Goal: Task Accomplishment & Management: Manage account settings

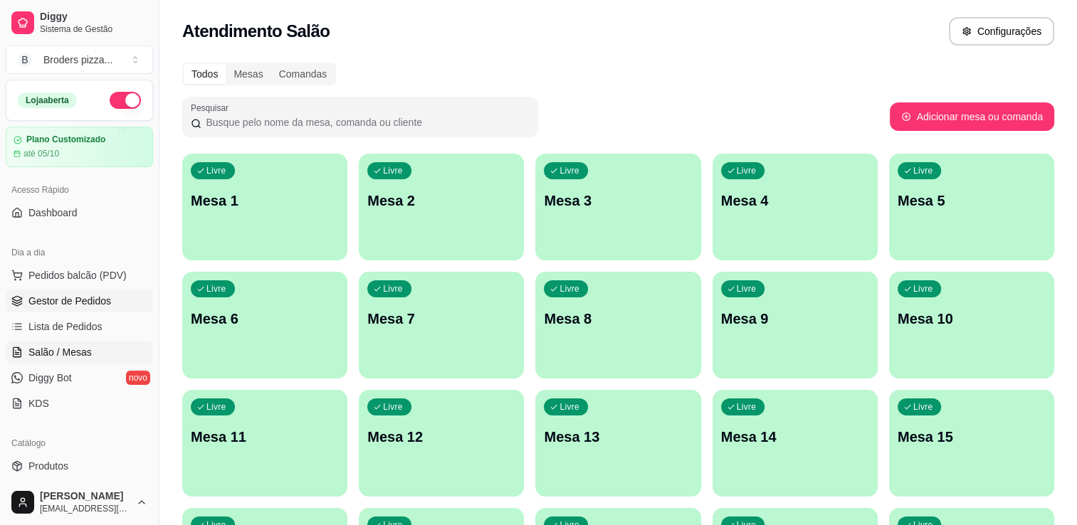
click at [40, 309] on link "Gestor de Pedidos" at bounding box center [79, 301] width 147 height 23
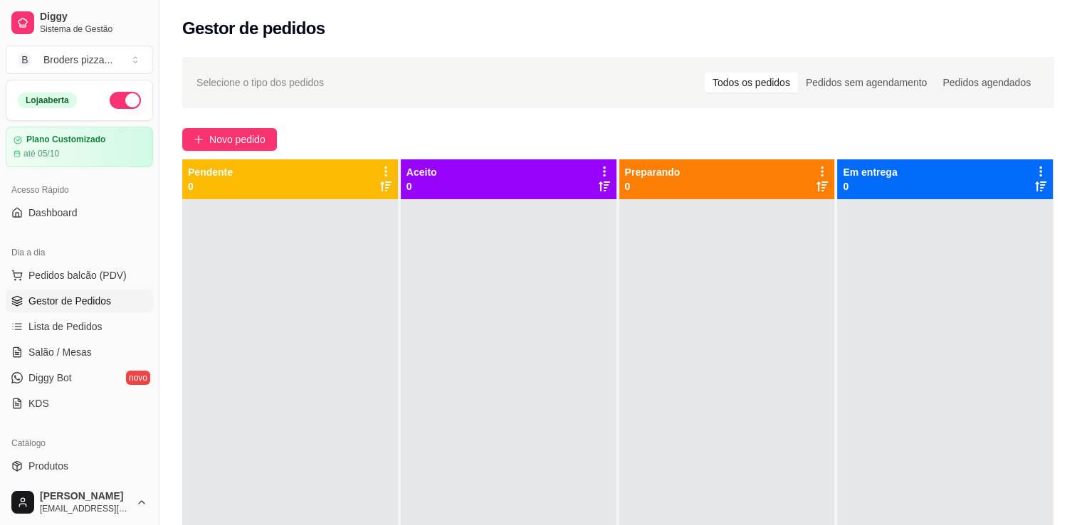
click at [40, 309] on link "Gestor de Pedidos" at bounding box center [79, 301] width 147 height 23
click at [210, 125] on div "Selecione o tipo dos pedidos Todos os pedidos Pedidos sem agendamento Pedidos a…" at bounding box center [618, 374] width 918 height 653
click at [216, 132] on span "Novo pedido" at bounding box center [237, 140] width 56 height 16
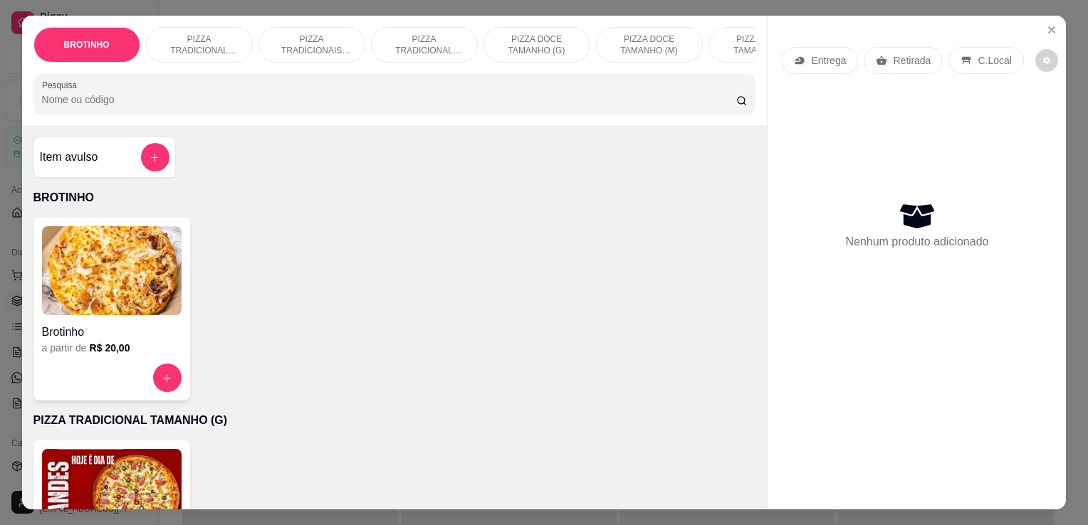
click at [126, 451] on div "Grande a partir de R$ 40,00" at bounding box center [111, 532] width 157 height 183
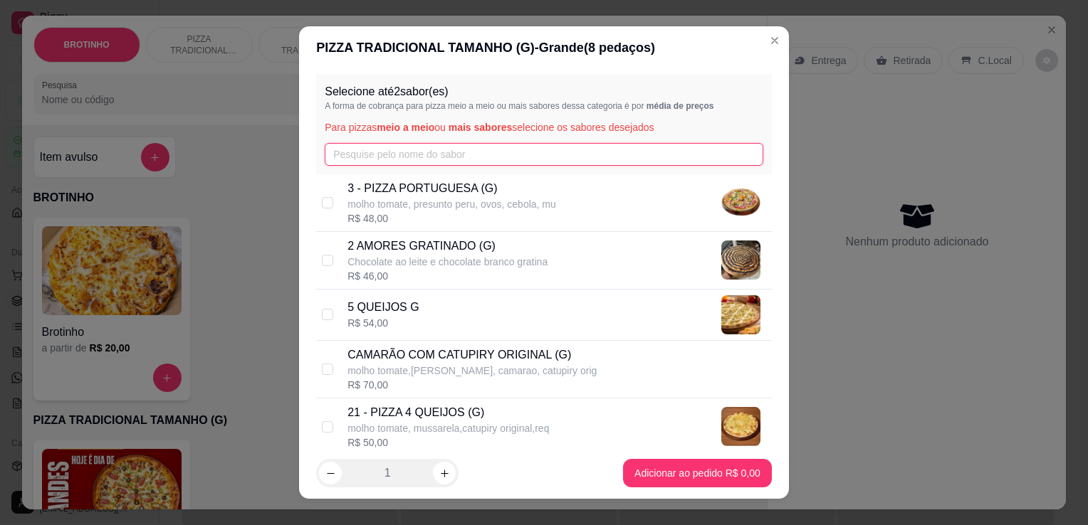
click at [362, 159] on input "text" at bounding box center [544, 154] width 438 height 23
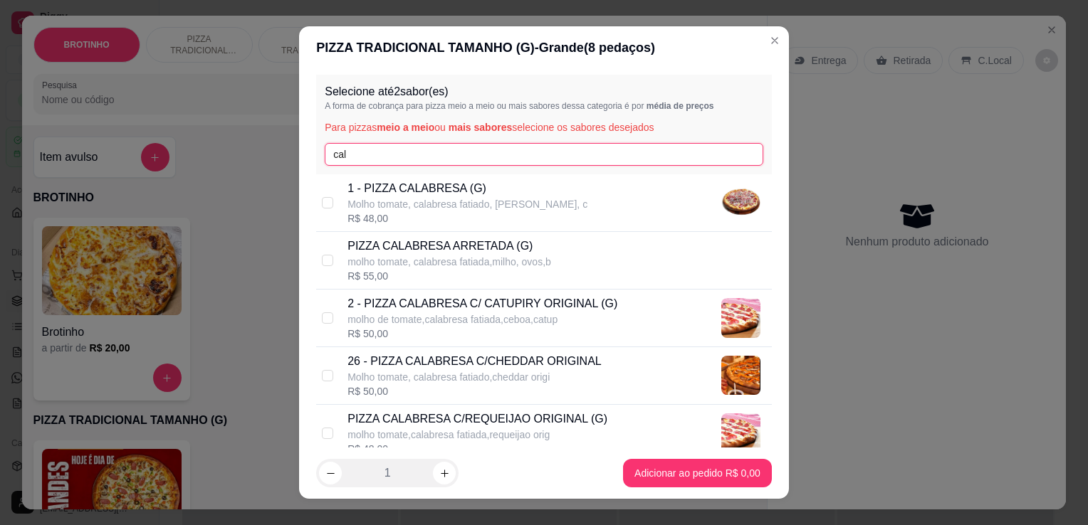
type input "cal"
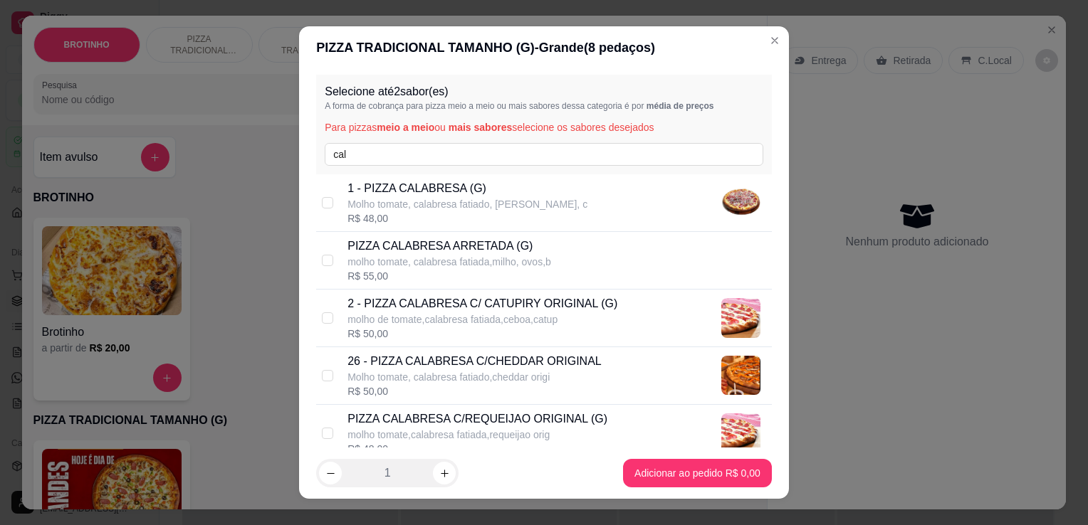
click at [427, 196] on p "1 - PIZZA CALABRESA (G)" at bounding box center [467, 188] width 240 height 17
checkbox input "true"
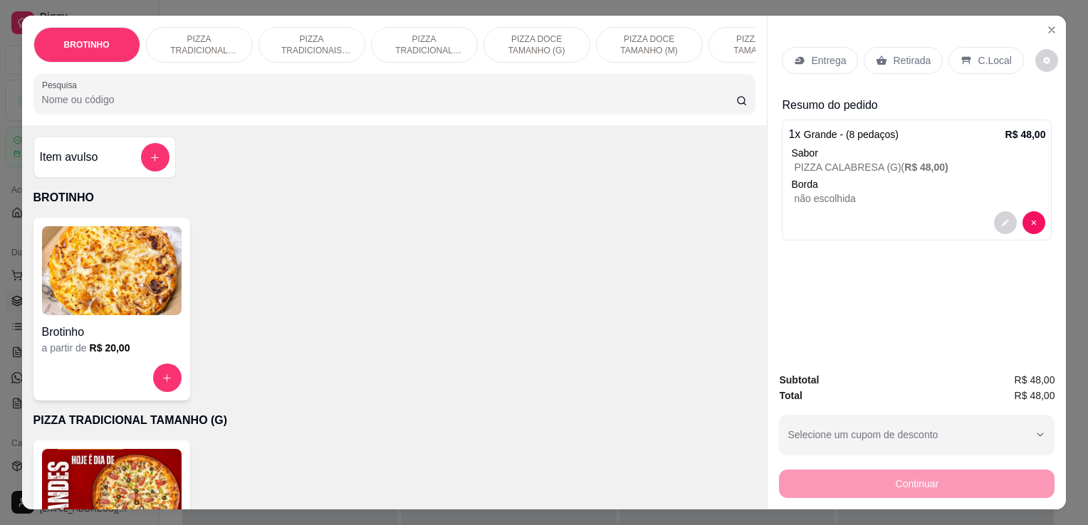
click at [299, 107] on input "Pesquisa" at bounding box center [389, 100] width 694 height 14
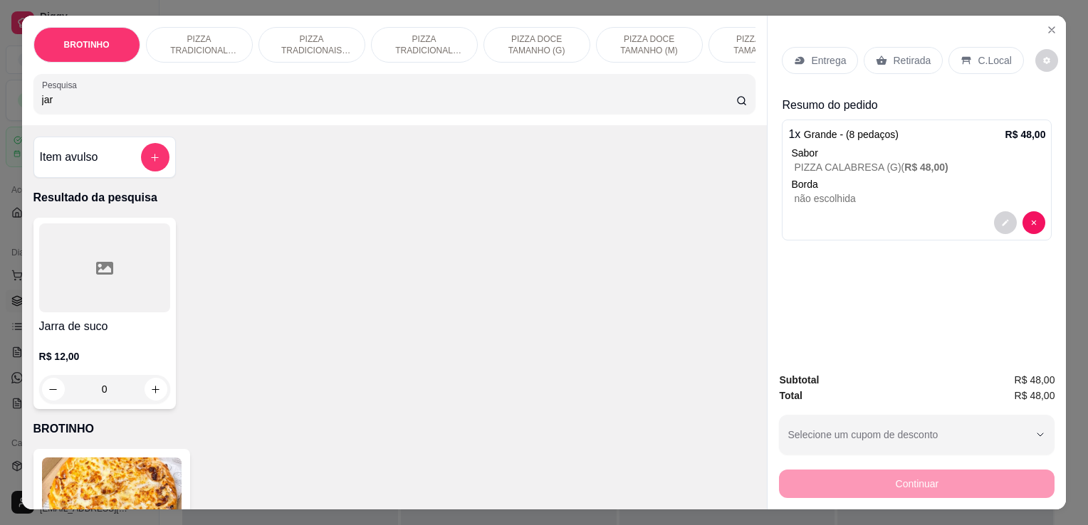
type input "jar"
click at [130, 343] on div "R$ 12,00 0" at bounding box center [104, 369] width 131 height 68
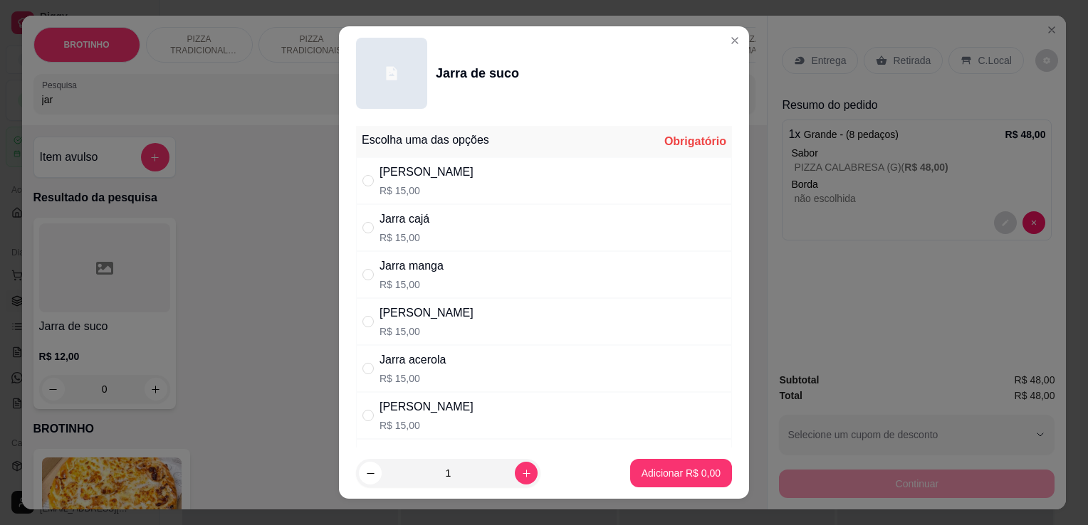
click at [448, 236] on div "Jarra cajá R$ 15,00" at bounding box center [544, 227] width 376 height 47
radio input "true"
click at [644, 468] on p "Adicionar R$ 15,00" at bounding box center [678, 473] width 83 height 14
type input "1"
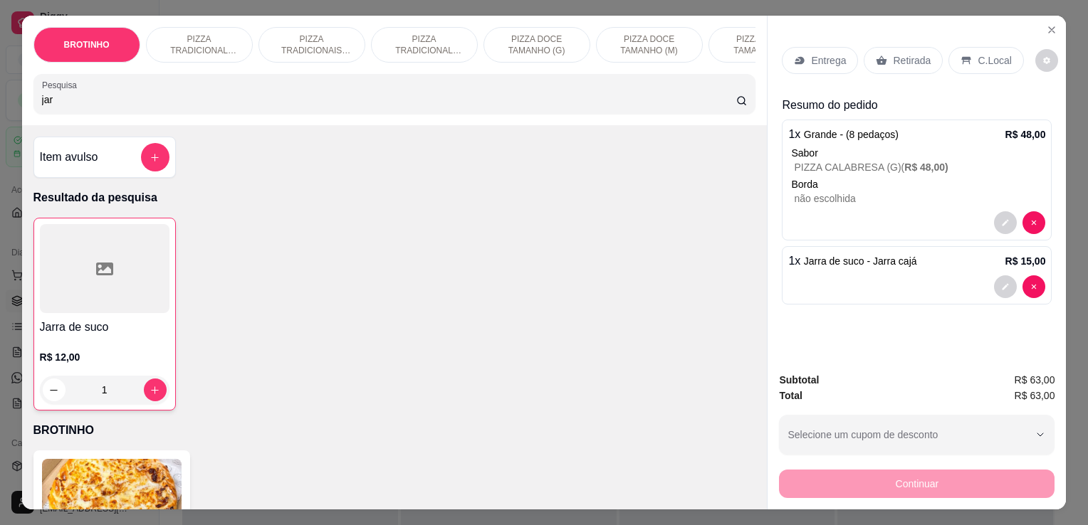
click at [982, 58] on p "C.Local" at bounding box center [993, 60] width 33 height 14
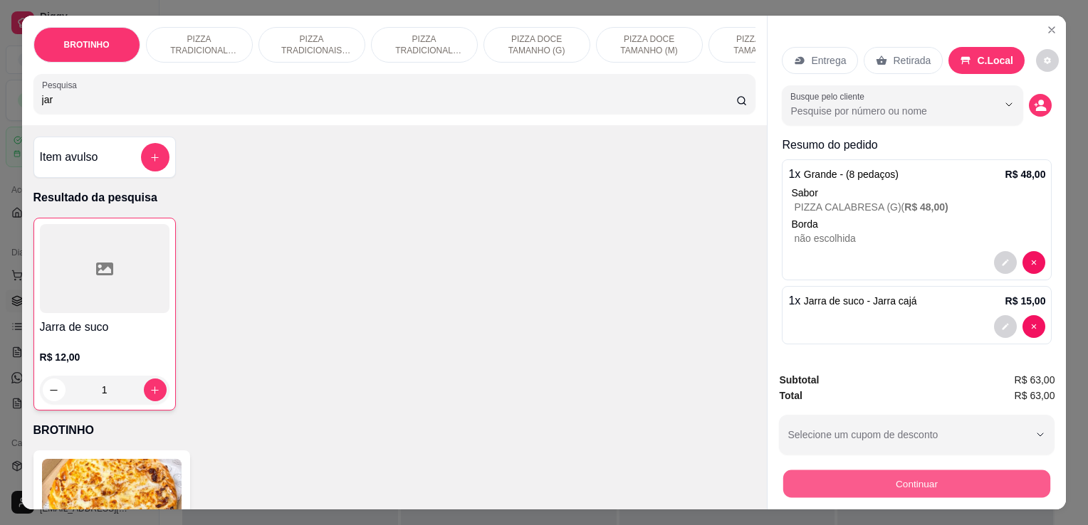
click at [868, 483] on button "Continuar" at bounding box center [916, 484] width 267 height 28
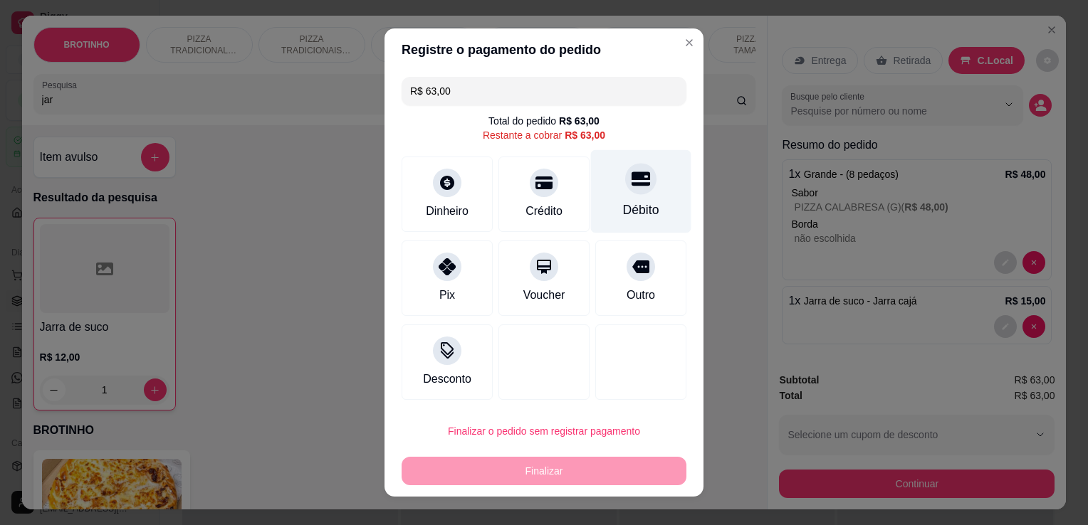
click at [641, 224] on div "Débito" at bounding box center [641, 191] width 100 height 83
type input "R$ 0,00"
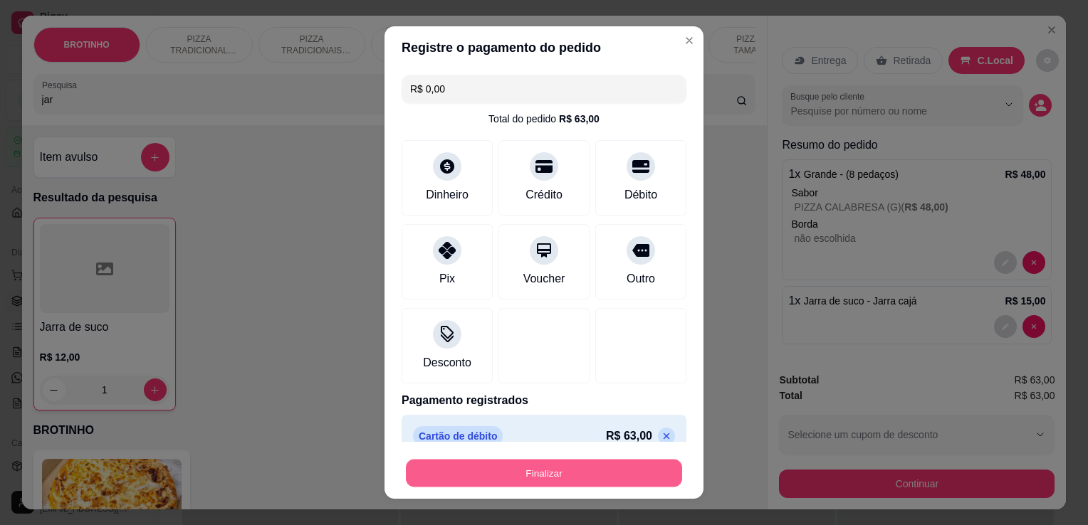
click at [567, 469] on button "Finalizar" at bounding box center [544, 474] width 276 height 28
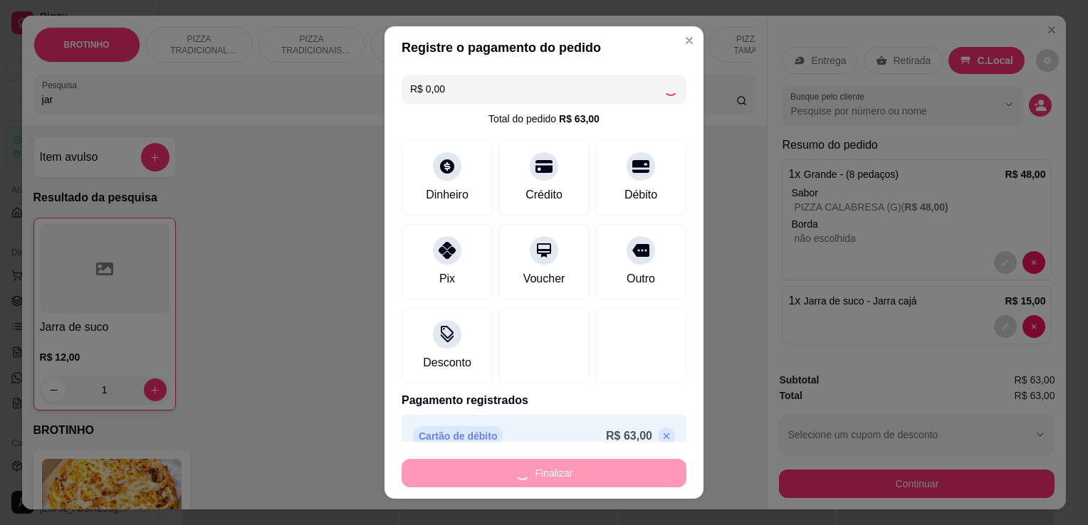
type input "0"
type input "-R$ 63,00"
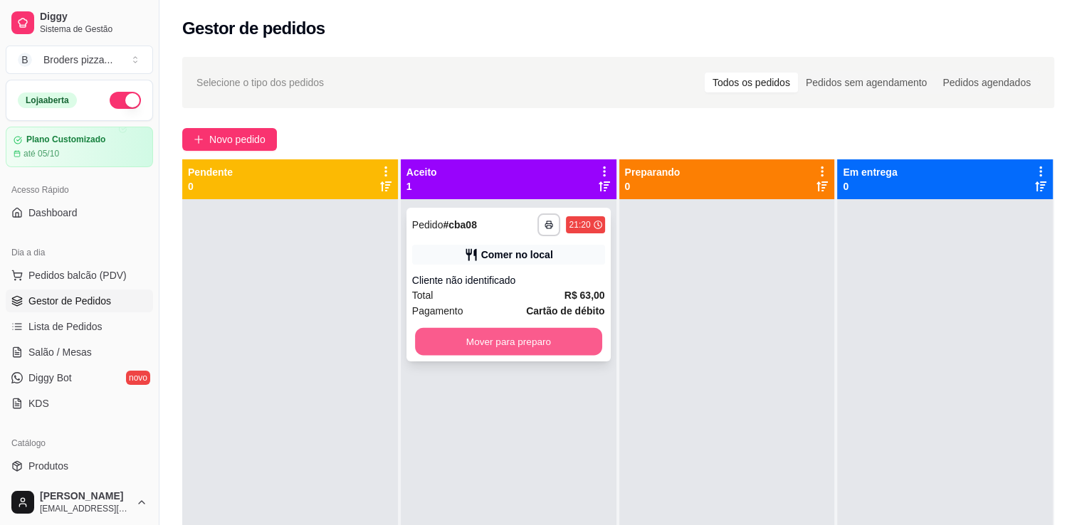
click at [522, 342] on button "Mover para preparo" at bounding box center [508, 342] width 187 height 28
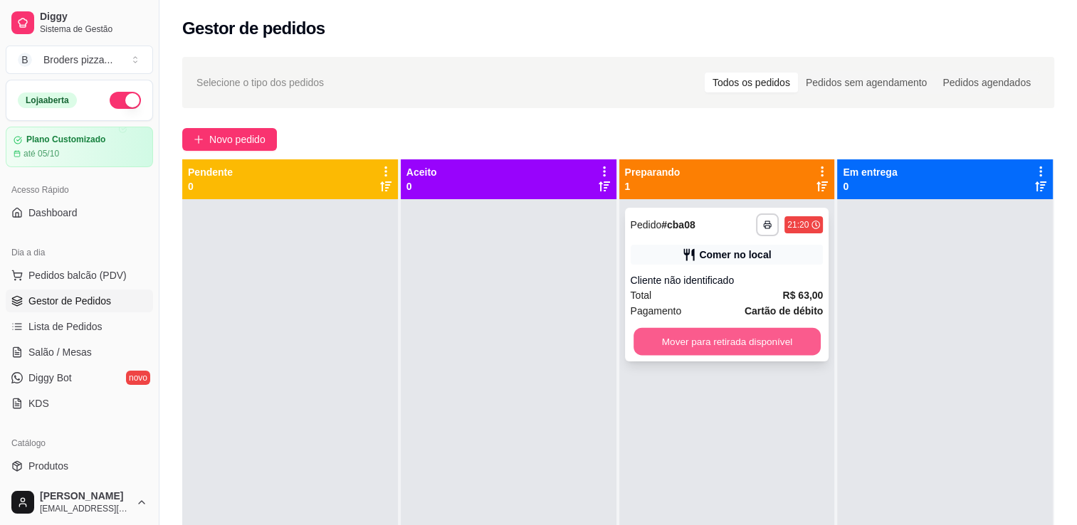
click at [649, 340] on button "Mover para retirada disponível" at bounding box center [727, 342] width 187 height 28
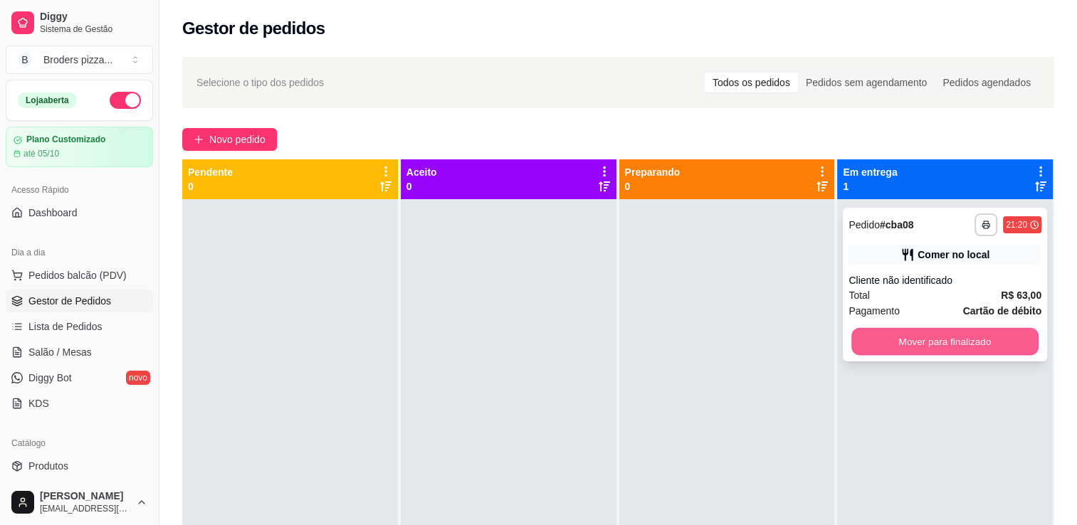
click at [888, 345] on button "Mover para finalizado" at bounding box center [944, 342] width 187 height 28
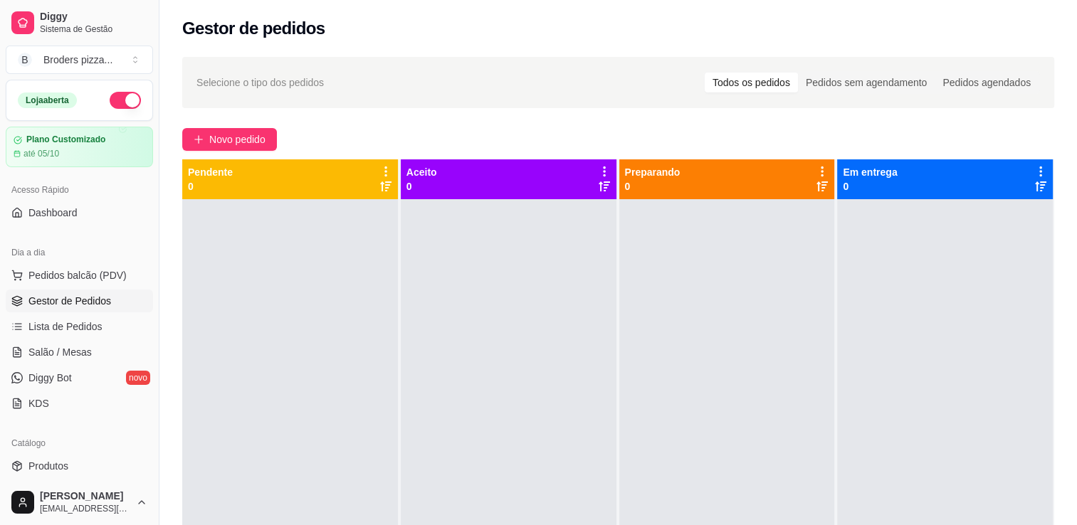
click at [838, 130] on div "Novo pedido" at bounding box center [618, 139] width 872 height 23
click at [230, 144] on span "Novo pedido" at bounding box center [237, 140] width 56 height 16
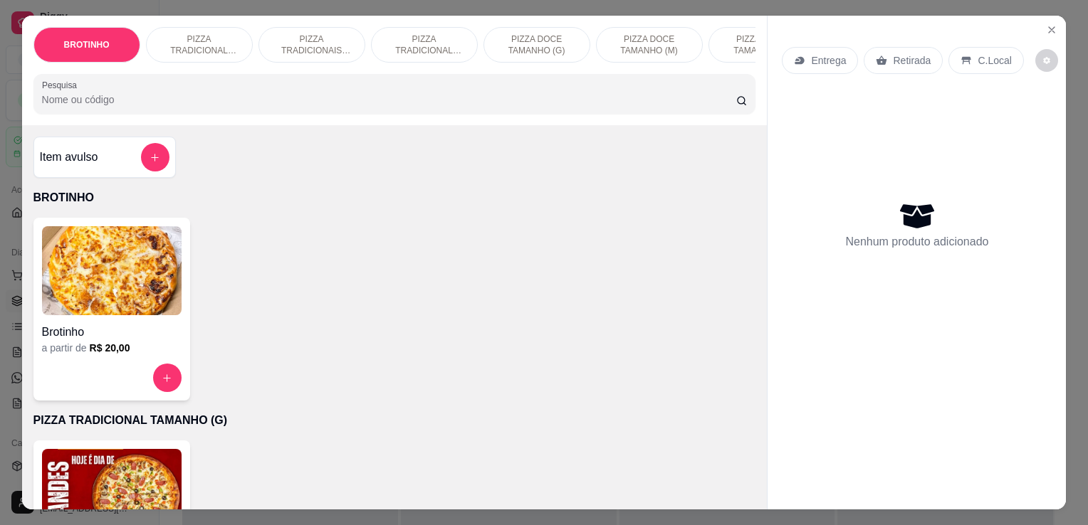
click at [83, 315] on img at bounding box center [112, 270] width 140 height 89
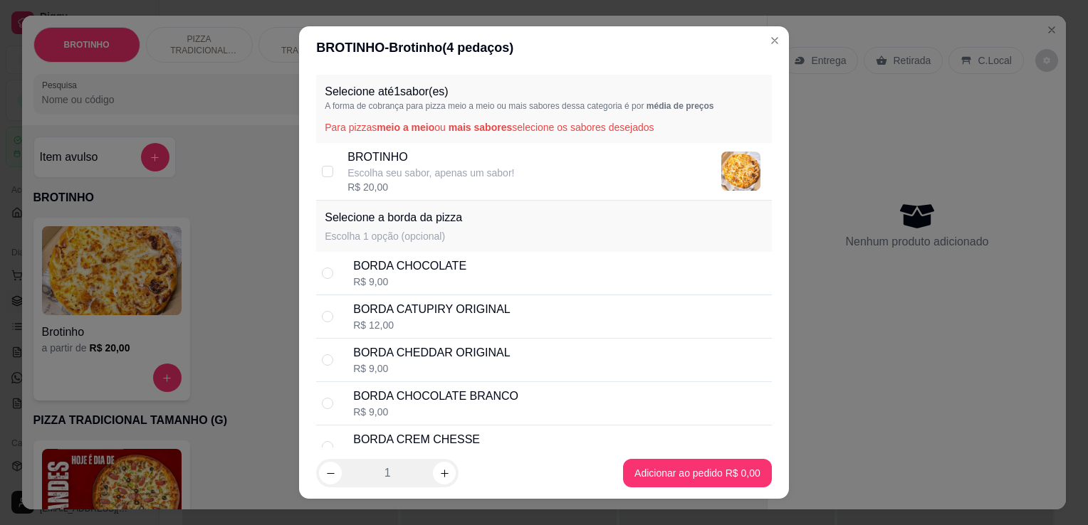
click at [497, 167] on p "Escolha seu sabor, apenas um sabor!" at bounding box center [430, 173] width 167 height 14
checkbox input "true"
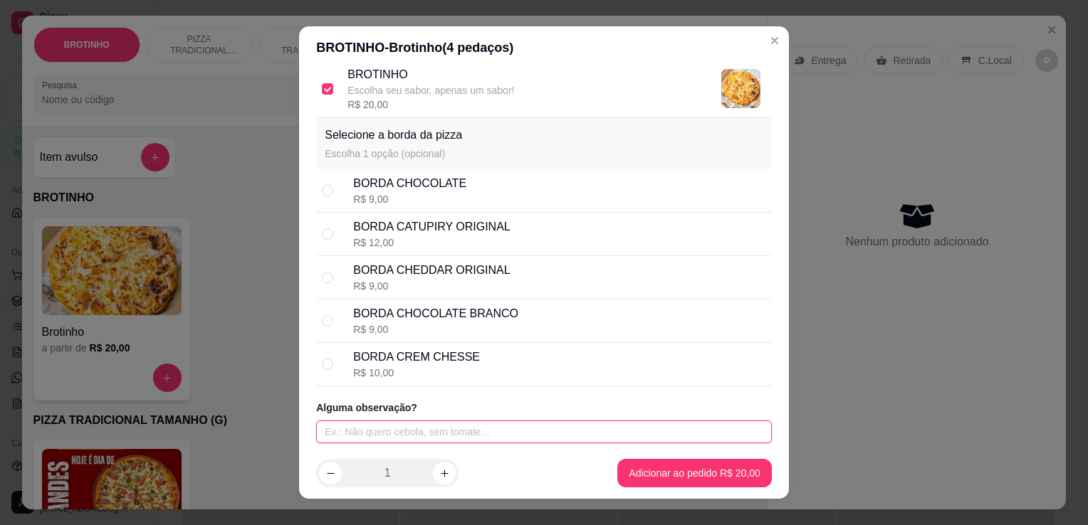
click at [570, 431] on input "text" at bounding box center [544, 432] width 456 height 23
type input "frango com catupiry"
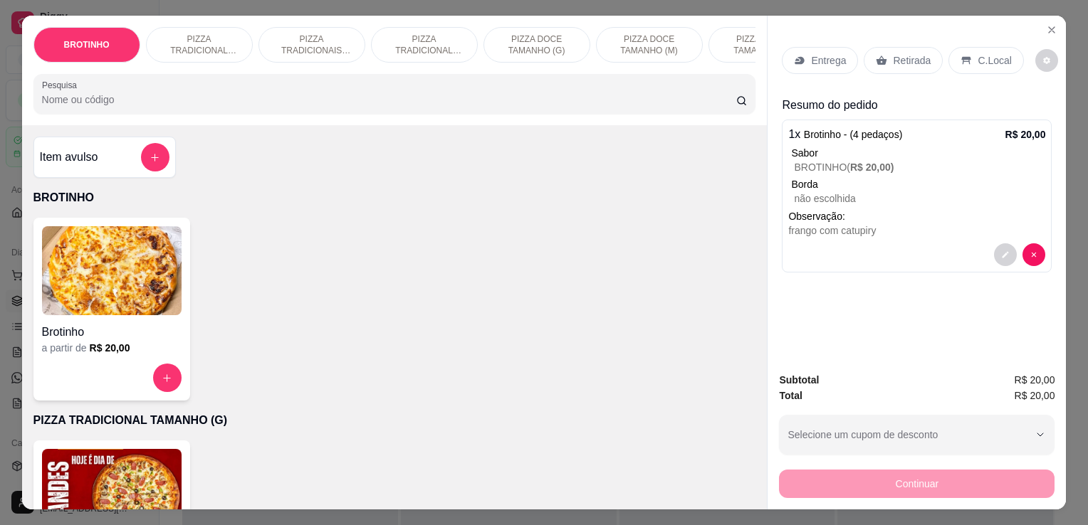
click at [577, 101] on input "Pesquisa" at bounding box center [389, 100] width 694 height 14
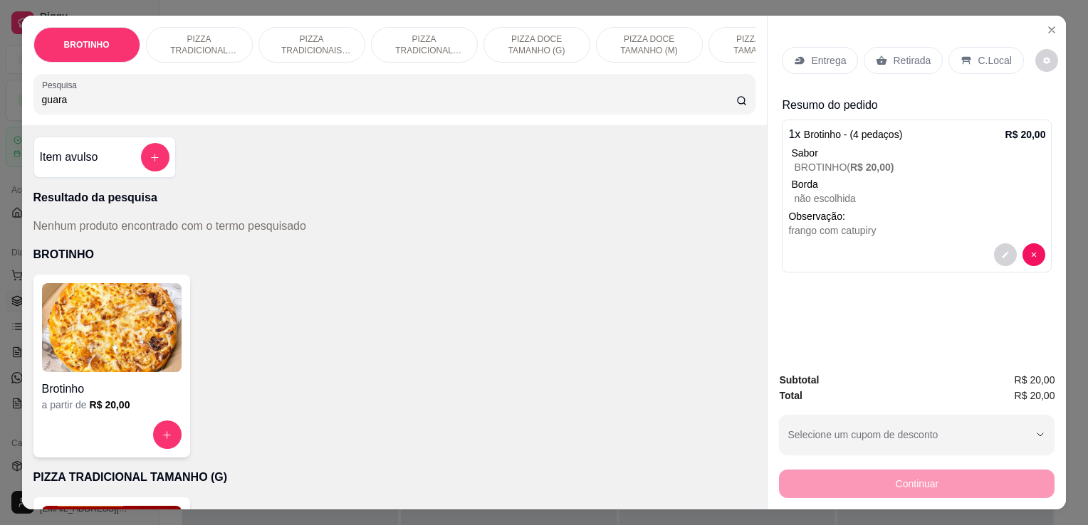
type input "guara"
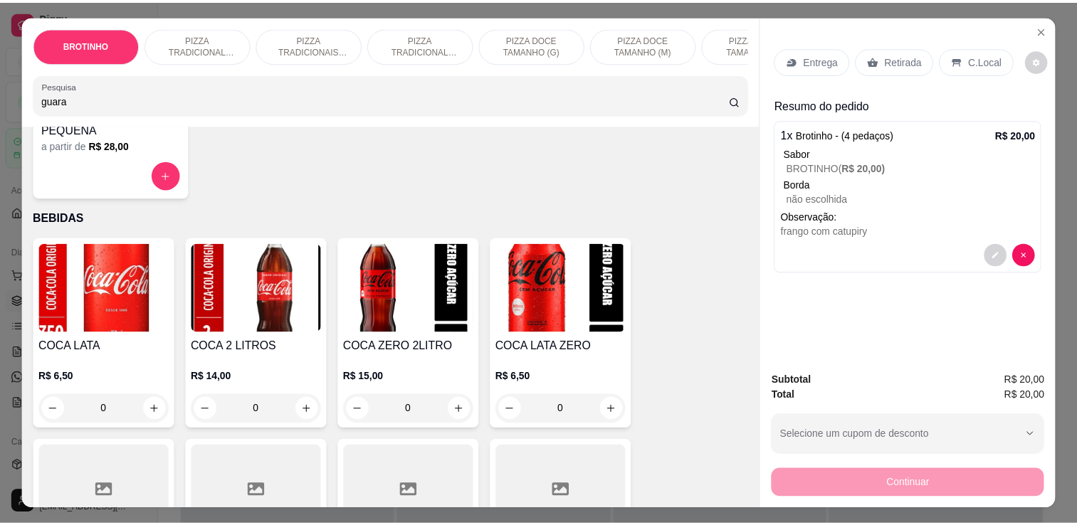
scroll to position [1634, 0]
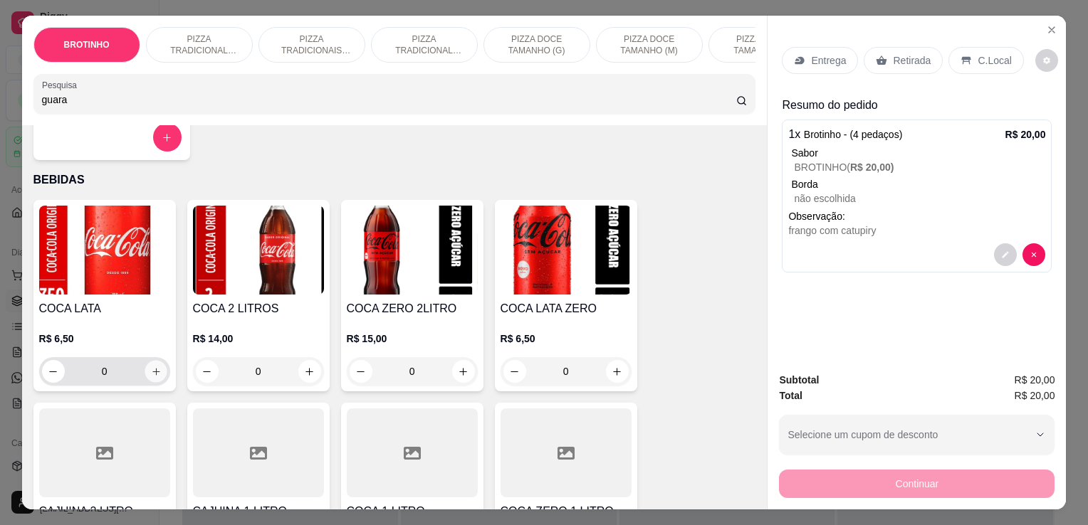
click at [154, 377] on icon "increase-product-quantity" at bounding box center [155, 372] width 11 height 11
type input "1"
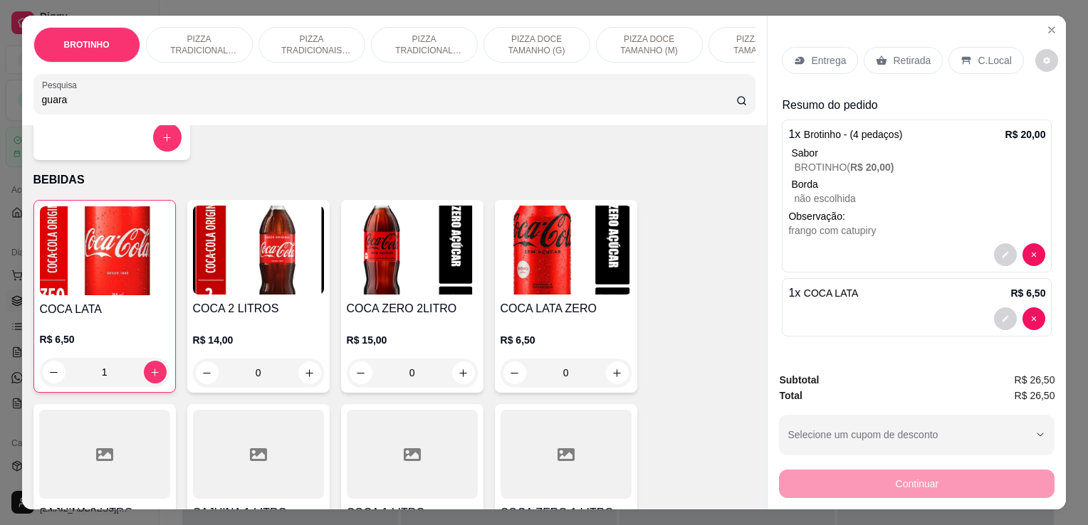
click at [905, 56] on p "Retirada" at bounding box center [912, 60] width 38 height 14
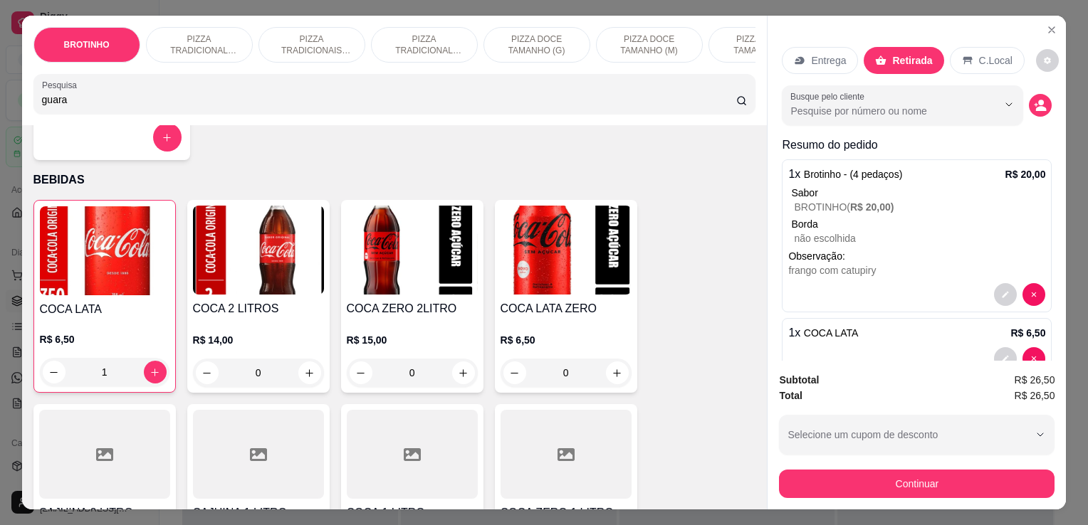
click at [892, 494] on div "Subtotal R$ 26,50 Total R$ 26,50 Selecione um cupom de desconto SEXTOU10 Seleci…" at bounding box center [916, 435] width 298 height 149
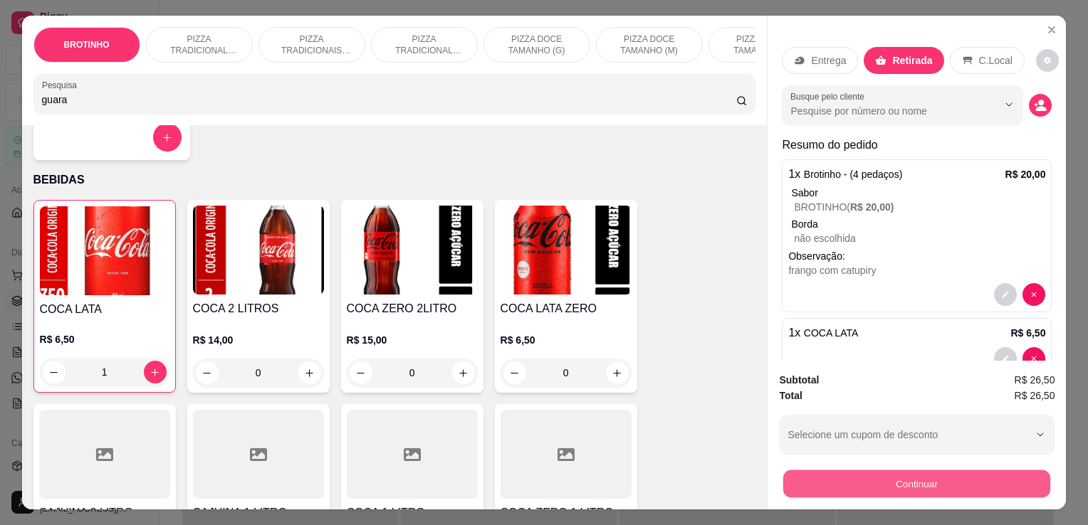
click at [889, 485] on button "Continuar" at bounding box center [916, 484] width 267 height 28
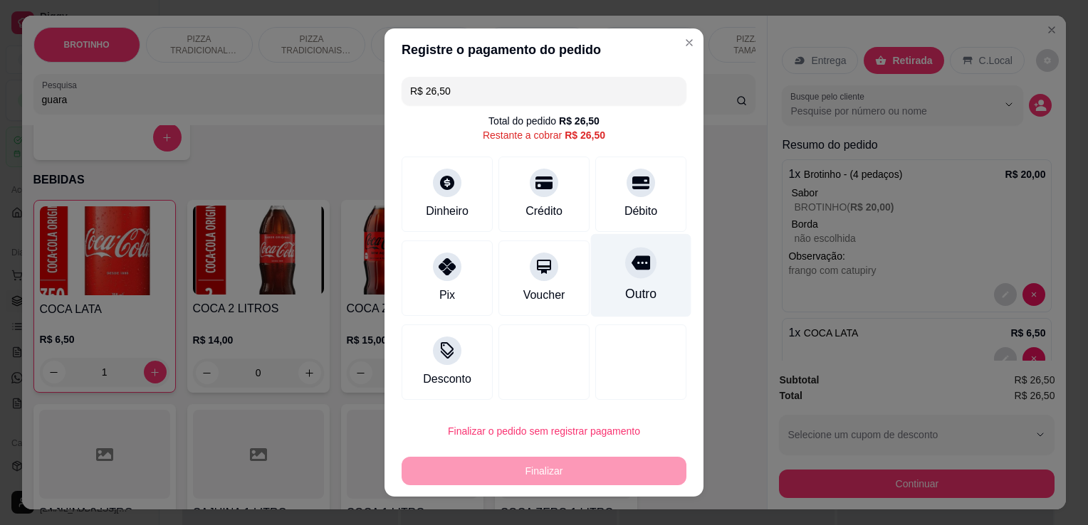
click at [604, 287] on div "Outro" at bounding box center [641, 275] width 100 height 83
type input "R$ 0,00"
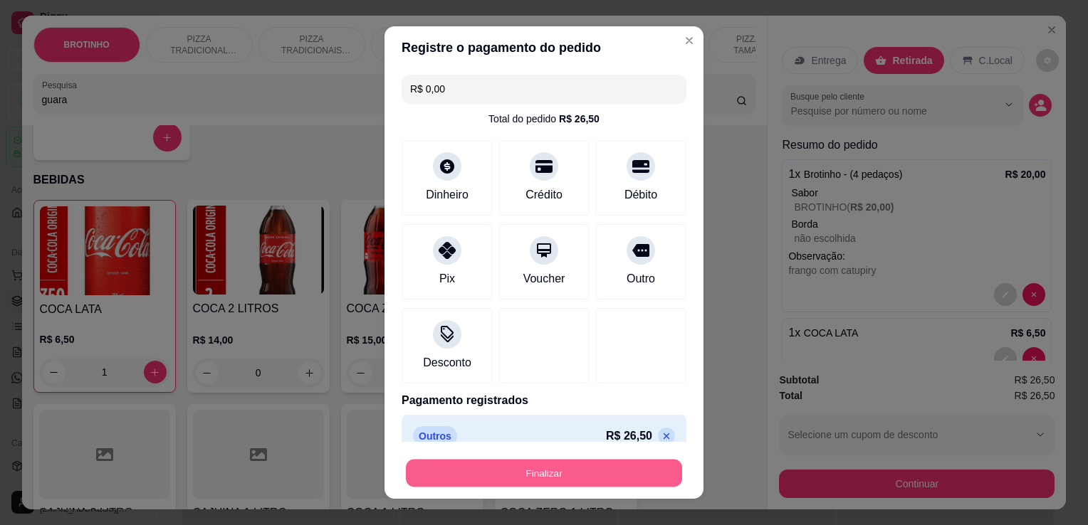
click at [503, 473] on button "Finalizar" at bounding box center [544, 474] width 276 height 28
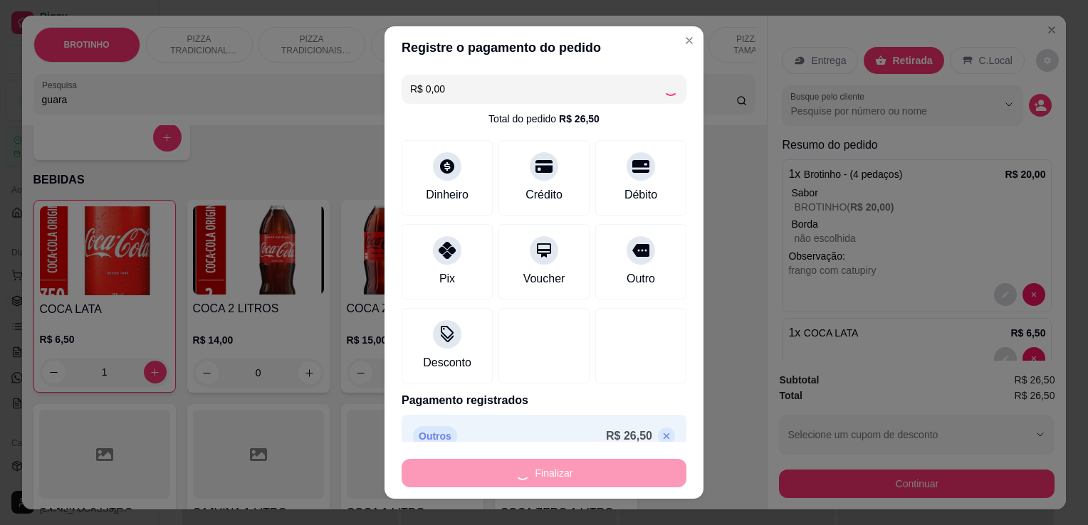
type input "0"
type input "-R$ 26,50"
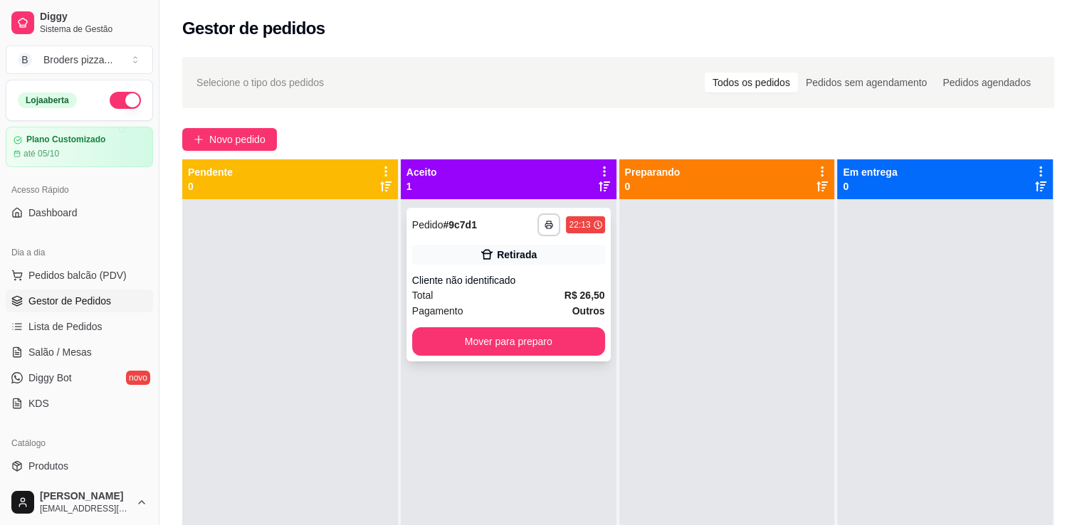
click at [579, 295] on strong "R$ 26,50" at bounding box center [584, 295] width 41 height 11
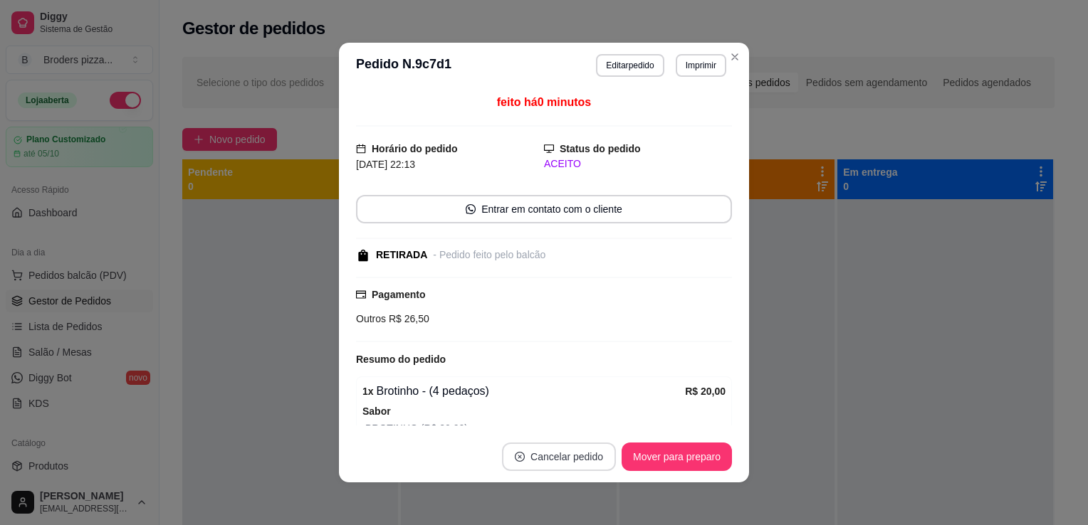
click at [575, 458] on button "Cancelar pedido" at bounding box center [559, 457] width 114 height 28
click at [578, 422] on button "Sim" at bounding box center [593, 422] width 56 height 28
